Goal: Information Seeking & Learning: Learn about a topic

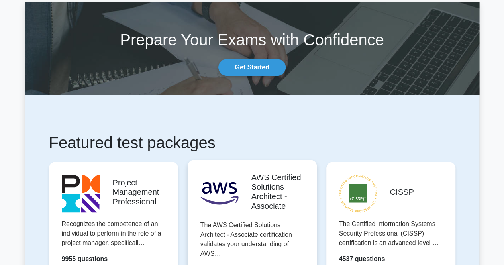
scroll to position [120, 0]
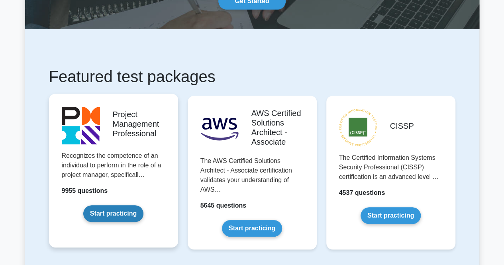
click at [116, 217] on link "Start practicing" at bounding box center [113, 213] width 60 height 17
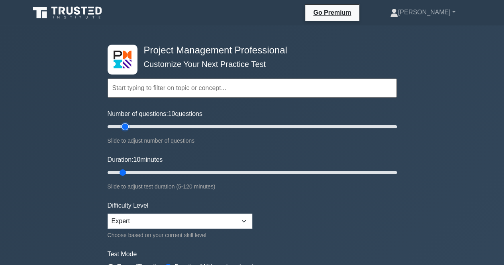
type input "15"
click at [124, 126] on input "Number of questions: 10 questions" at bounding box center [252, 127] width 289 height 10
type input "20"
click at [145, 172] on input "Duration: 20 minutes" at bounding box center [252, 173] width 289 height 10
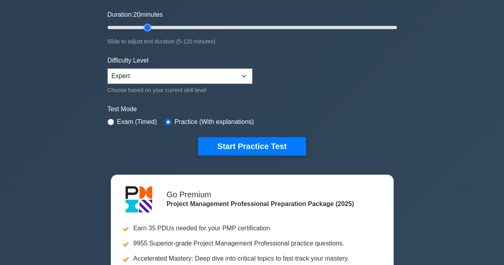
scroll to position [40, 0]
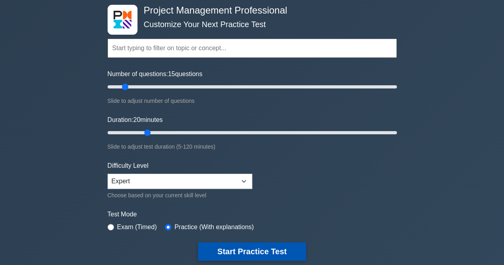
click at [257, 256] on button "Start Practice Test" at bounding box center [252, 251] width 108 height 18
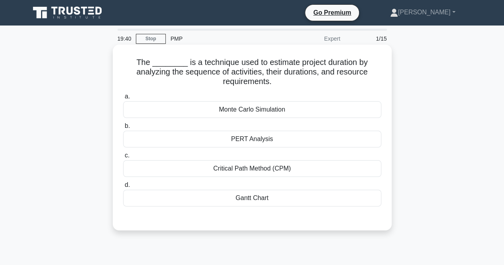
click at [272, 168] on div "Critical Path Method (CPM)" at bounding box center [252, 168] width 258 height 17
click at [123, 158] on input "c. Critical Path Method (CPM)" at bounding box center [123, 155] width 0 height 5
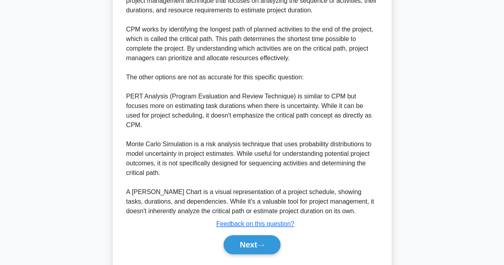
scroll to position [263, 0]
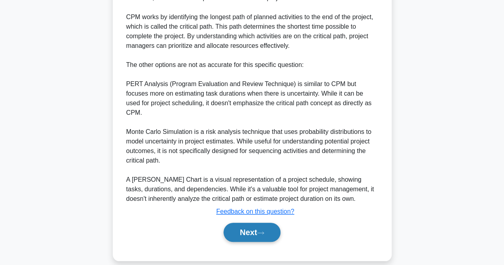
click at [253, 224] on button "Next" at bounding box center [252, 232] width 57 height 19
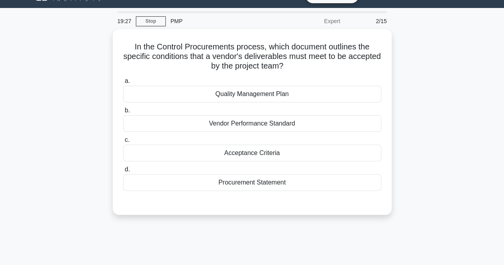
scroll to position [0, 0]
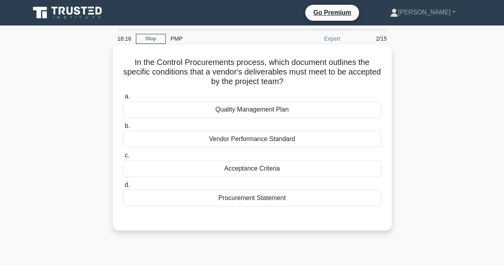
click at [254, 108] on div "Quality Management Plan" at bounding box center [252, 109] width 258 height 17
click at [123, 99] on input "a. Quality Management Plan" at bounding box center [123, 96] width 0 height 5
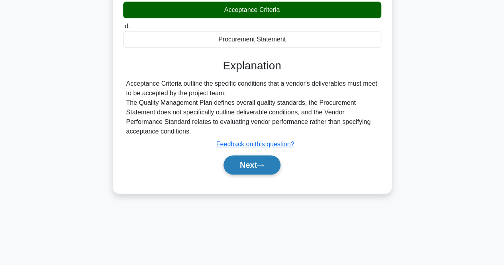
scroll to position [80, 0]
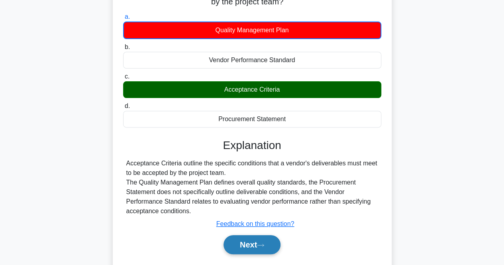
click at [244, 240] on button "Next" at bounding box center [252, 244] width 57 height 19
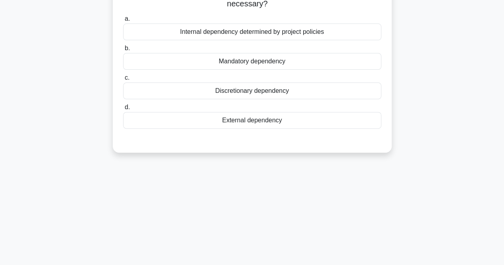
scroll to position [0, 0]
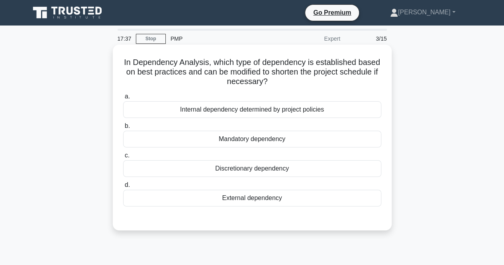
click at [310, 169] on div "Discretionary dependency" at bounding box center [252, 168] width 258 height 17
click at [123, 158] on input "c. Discretionary dependency" at bounding box center [123, 155] width 0 height 5
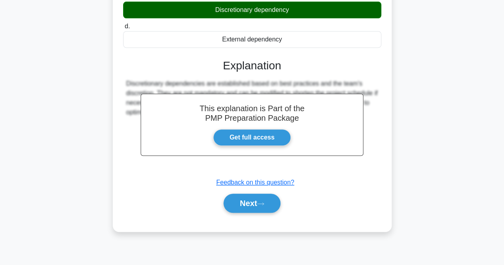
scroll to position [165, 0]
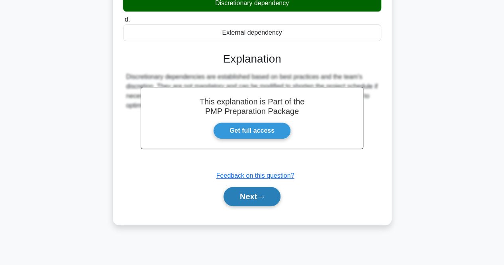
click at [254, 203] on button "Next" at bounding box center [252, 196] width 57 height 19
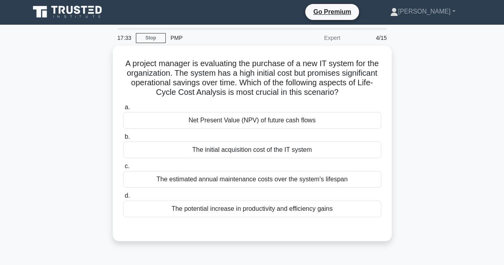
scroll to position [0, 0]
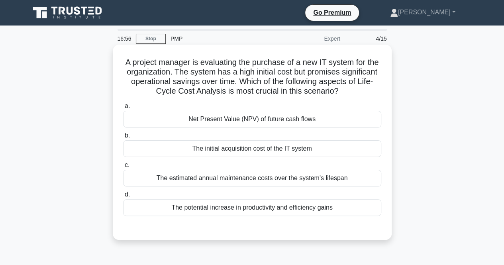
click at [267, 178] on div "The estimated annual maintenance costs over the system's lifespan" at bounding box center [252, 178] width 258 height 17
click at [123, 168] on input "c. The estimated annual maintenance costs over the system's lifespan" at bounding box center [123, 165] width 0 height 5
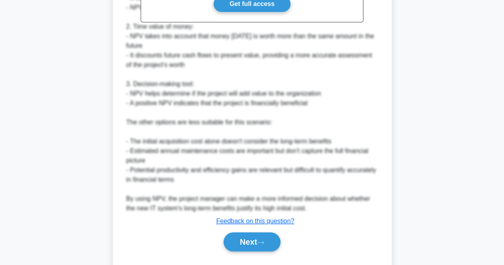
scroll to position [322, 0]
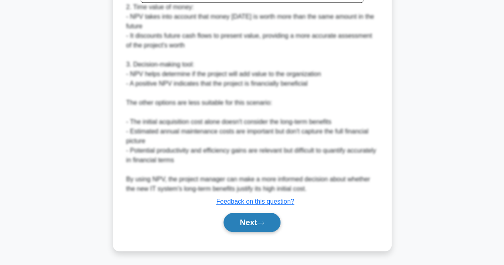
click at [259, 224] on button "Next" at bounding box center [252, 222] width 57 height 19
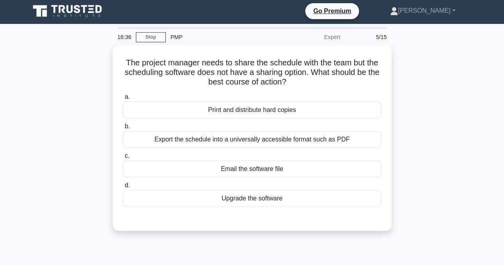
scroll to position [0, 0]
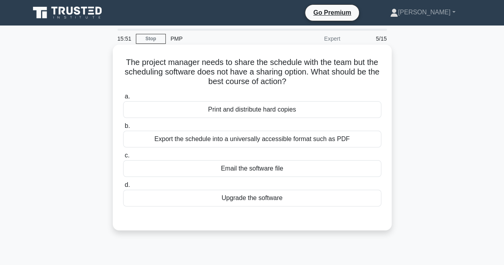
drag, startPoint x: 263, startPoint y: 195, endPoint x: 263, endPoint y: 202, distance: 6.8
click at [263, 202] on div "Upgrade the software" at bounding box center [252, 198] width 258 height 17
click at [123, 188] on input "d. Upgrade the software" at bounding box center [123, 185] width 0 height 5
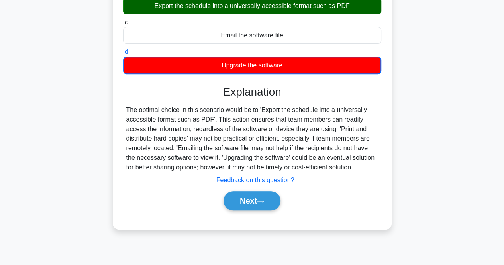
scroll to position [165, 0]
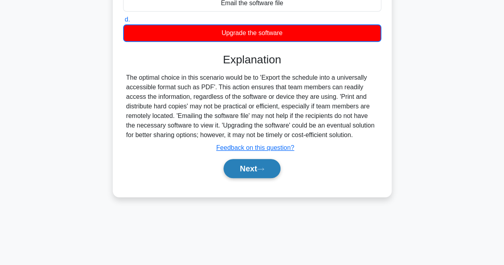
click at [269, 167] on button "Next" at bounding box center [252, 168] width 57 height 19
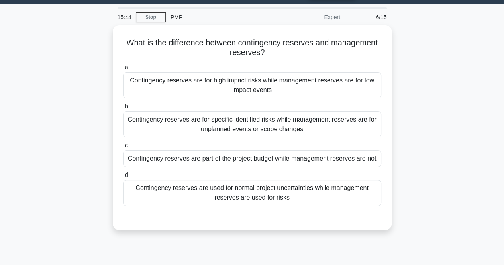
scroll to position [0, 0]
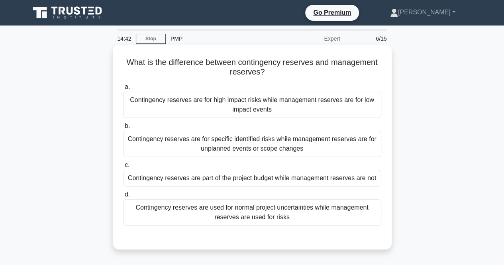
click at [228, 211] on div "Contingency reserves are used for normal project uncertainties while management…" at bounding box center [252, 212] width 258 height 26
click at [123, 197] on input "d. Contingency reserves are used for normal project uncertainties while managem…" at bounding box center [123, 194] width 0 height 5
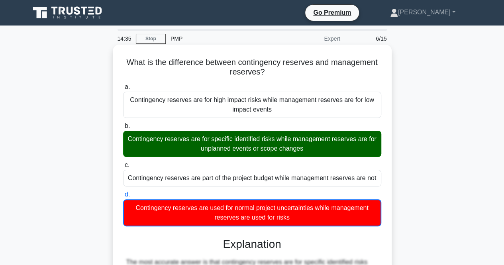
scroll to position [159, 0]
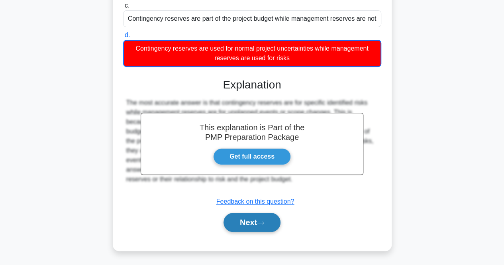
click at [247, 220] on button "Next" at bounding box center [252, 222] width 57 height 19
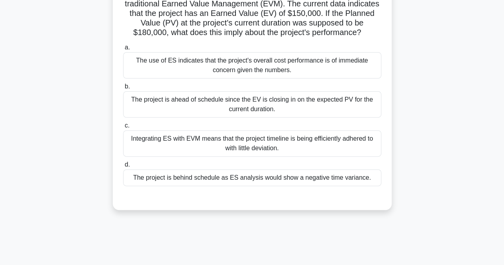
scroll to position [40, 0]
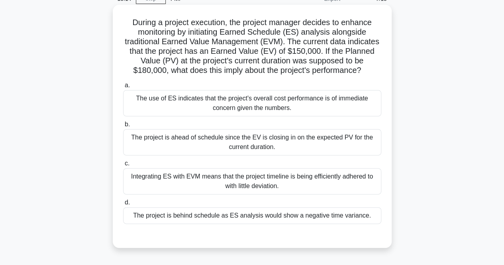
click at [264, 217] on div "The project is behind schedule as ES analysis would show a negative time varian…" at bounding box center [252, 215] width 258 height 17
click at [123, 205] on input "d. The project is behind schedule as ES analysis would show a negative time var…" at bounding box center [123, 202] width 0 height 5
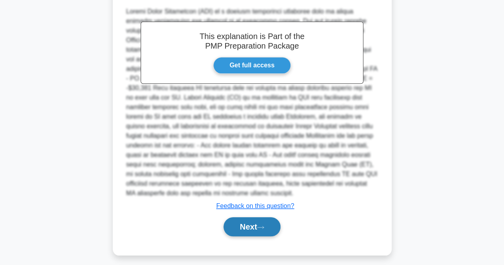
scroll to position [292, 0]
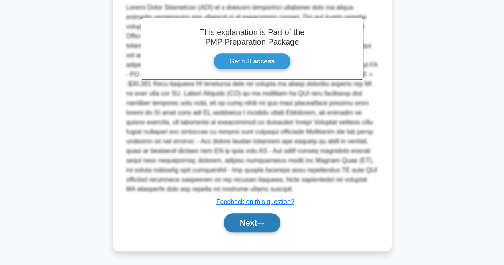
click at [272, 220] on button "Next" at bounding box center [252, 222] width 57 height 19
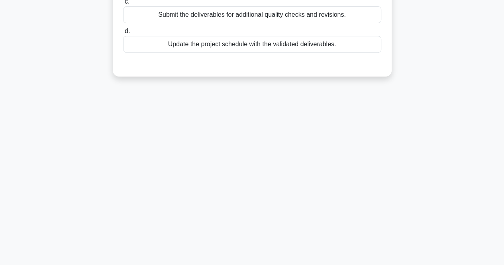
scroll to position [0, 0]
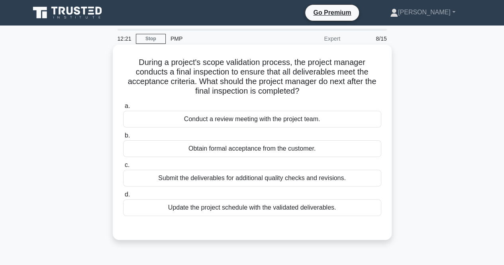
click at [221, 210] on div "Update the project schedule with the validated deliverables." at bounding box center [252, 207] width 258 height 17
click at [123, 197] on input "d. Update the project schedule with the validated deliverables." at bounding box center [123, 194] width 0 height 5
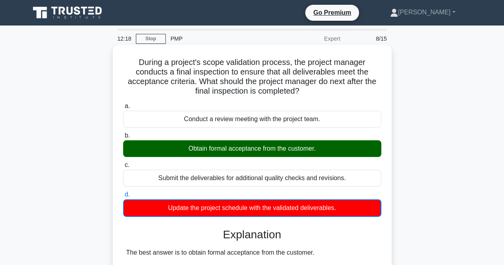
click at [239, 149] on div "Obtain formal acceptance from the customer." at bounding box center [252, 148] width 258 height 17
click at [123, 138] on input "b. Obtain formal acceptance from the customer." at bounding box center [123, 135] width 0 height 5
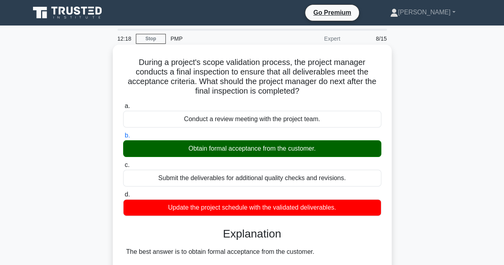
click at [239, 149] on div "Obtain formal acceptance from the customer." at bounding box center [252, 148] width 258 height 17
click at [123, 138] on input "b. Obtain formal acceptance from the customer." at bounding box center [123, 135] width 0 height 5
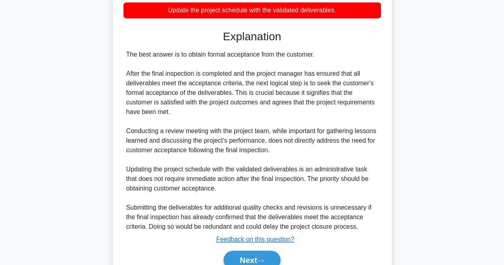
scroll to position [235, 0]
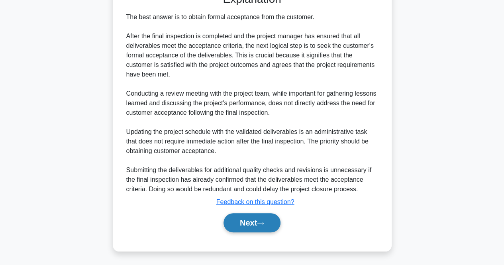
click at [237, 224] on button "Next" at bounding box center [252, 222] width 57 height 19
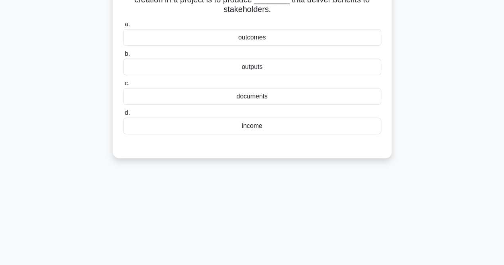
scroll to position [6, 0]
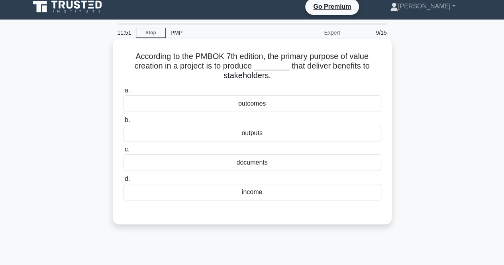
click at [277, 137] on div "outputs" at bounding box center [252, 133] width 258 height 17
click at [123, 123] on input "b. outputs" at bounding box center [123, 120] width 0 height 5
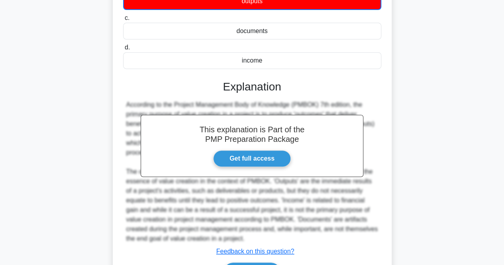
scroll to position [188, 0]
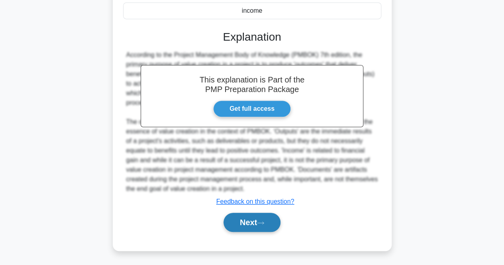
click at [257, 222] on button "Next" at bounding box center [252, 222] width 57 height 19
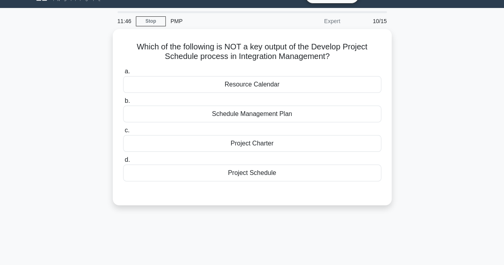
scroll to position [0, 0]
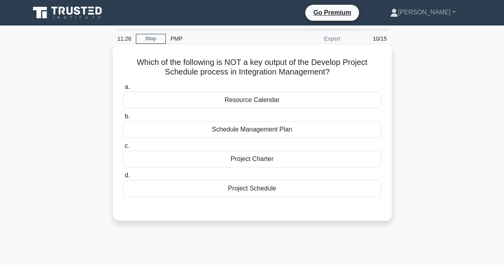
click at [268, 157] on div "Project Charter" at bounding box center [252, 159] width 258 height 17
click at [123, 149] on input "c. Project Charter" at bounding box center [123, 145] width 0 height 5
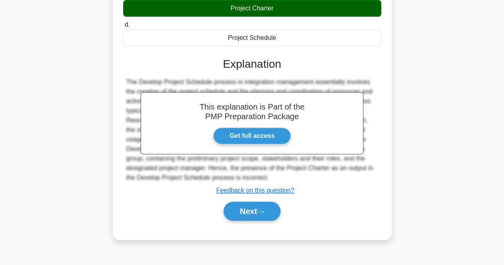
scroll to position [126, 0]
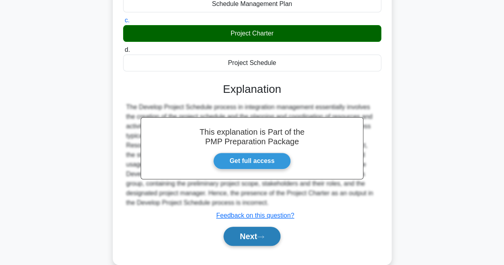
click at [249, 234] on button "Next" at bounding box center [252, 236] width 57 height 19
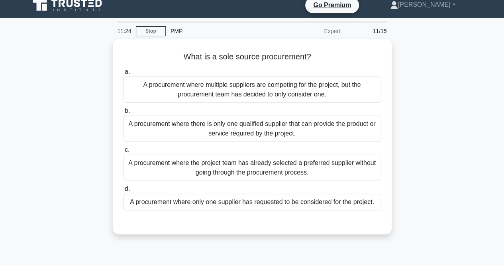
scroll to position [0, 0]
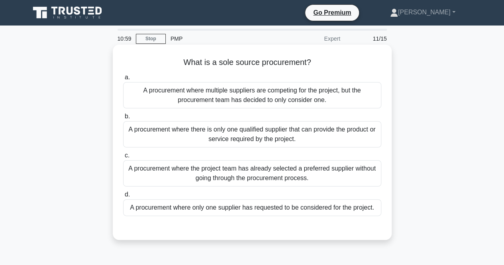
click at [188, 137] on div "A procurement where there is only one qualified supplier that can provide the p…" at bounding box center [252, 134] width 258 height 26
click at [123, 119] on input "b. A procurement where there is only one qualified supplier that can provide th…" at bounding box center [123, 116] width 0 height 5
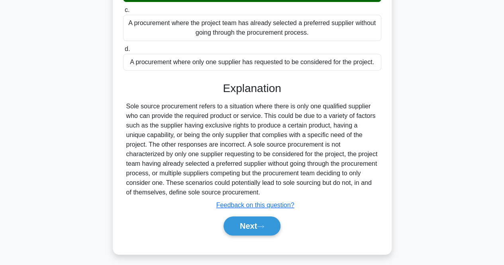
scroll to position [165, 0]
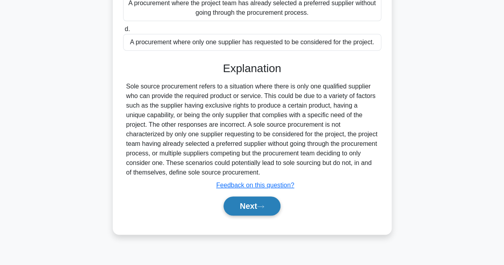
click at [232, 202] on button "Next" at bounding box center [252, 206] width 57 height 19
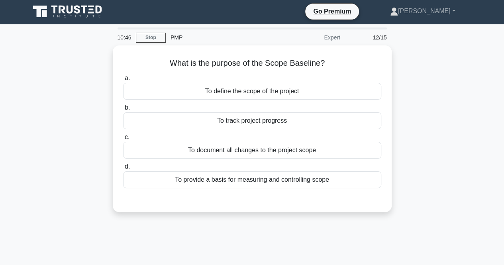
scroll to position [0, 0]
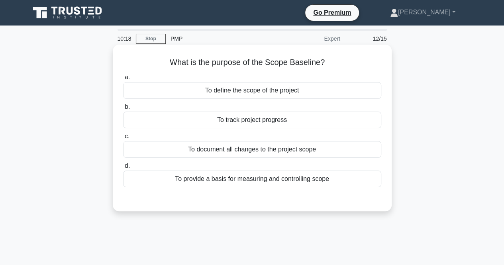
click at [234, 183] on div "To provide a basis for measuring and controlling scope" at bounding box center [252, 179] width 258 height 17
click at [123, 169] on input "d. To provide a basis for measuring and controlling scope" at bounding box center [123, 165] width 0 height 5
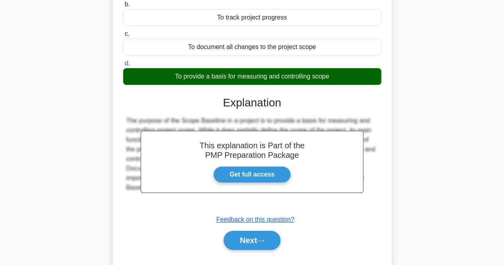
scroll to position [165, 0]
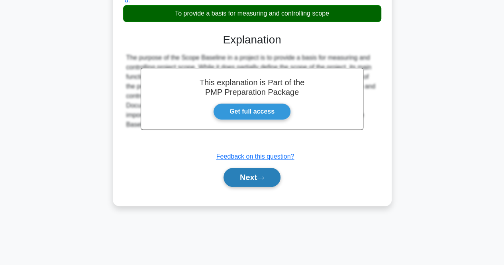
click at [260, 181] on button "Next" at bounding box center [252, 177] width 57 height 19
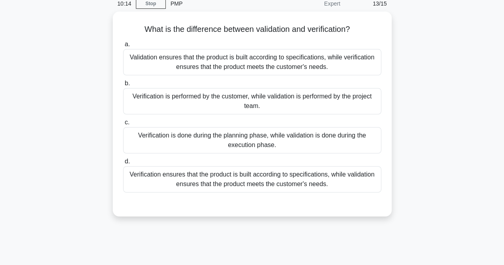
scroll to position [0, 0]
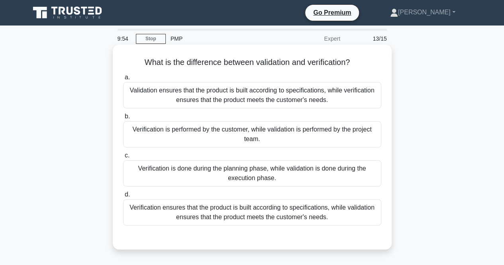
click at [167, 209] on div "Verification ensures that the product is built according to specifications, whi…" at bounding box center [252, 212] width 258 height 26
click at [123, 197] on input "d. Verification ensures that the product is built according to specifications, …" at bounding box center [123, 194] width 0 height 5
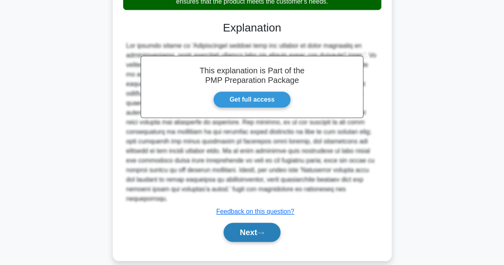
click at [242, 223] on button "Next" at bounding box center [252, 232] width 57 height 19
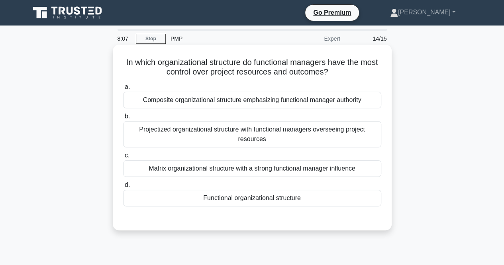
click at [143, 134] on div "Projectized organizational structure with functional managers overseeing projec…" at bounding box center [252, 134] width 258 height 26
click at [123, 119] on input "b. Projectized organizational structure with functional managers overseeing pro…" at bounding box center [123, 116] width 0 height 5
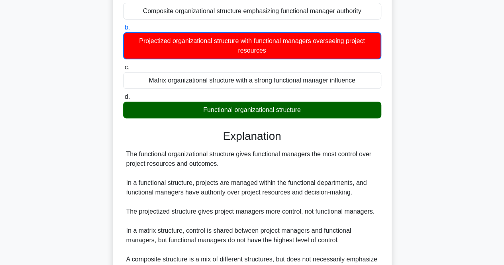
scroll to position [179, 0]
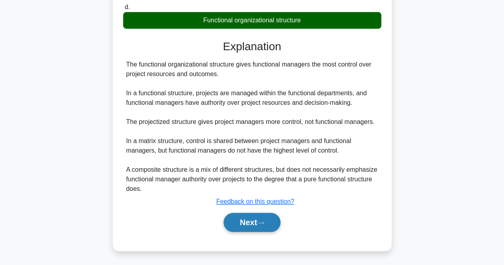
click at [263, 225] on button "Next" at bounding box center [252, 222] width 57 height 19
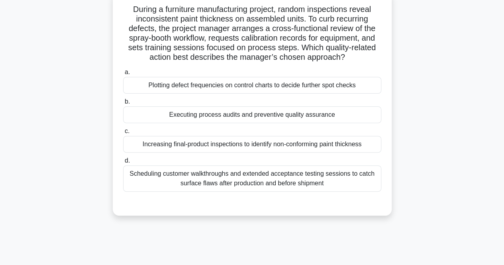
scroll to position [0, 0]
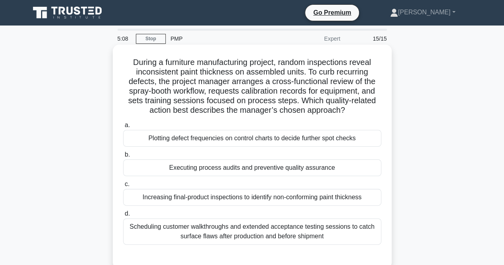
click at [210, 142] on div "Plotting defect frequencies on control charts to decide further spot checks" at bounding box center [252, 138] width 258 height 17
click at [123, 128] on input "a. Plotting defect frequencies on control charts to decide further spot checks" at bounding box center [123, 125] width 0 height 5
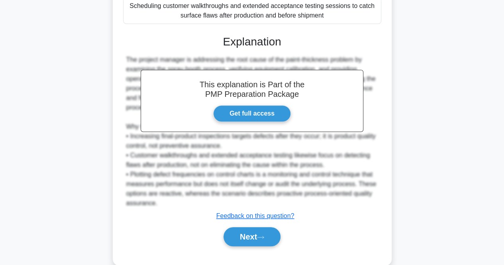
scroll to position [236, 0]
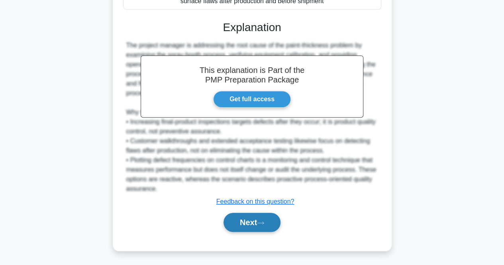
click at [270, 220] on button "Next" at bounding box center [252, 222] width 57 height 19
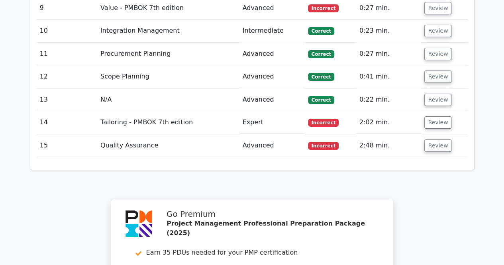
scroll to position [1395, 0]
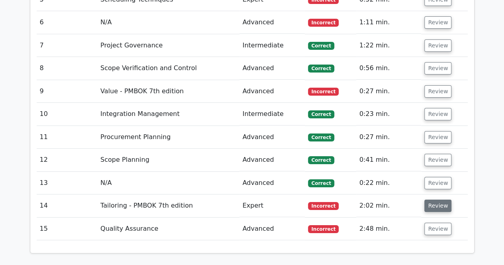
click at [430, 200] on button "Review" at bounding box center [438, 206] width 27 height 12
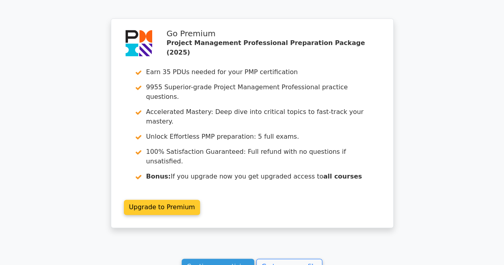
scroll to position [2062, 0]
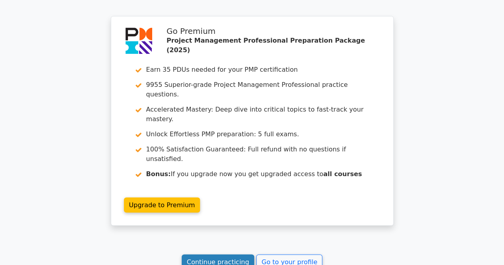
click at [196, 254] on link "Continue practicing" at bounding box center [218, 261] width 73 height 15
